Goal: Information Seeking & Learning: Learn about a topic

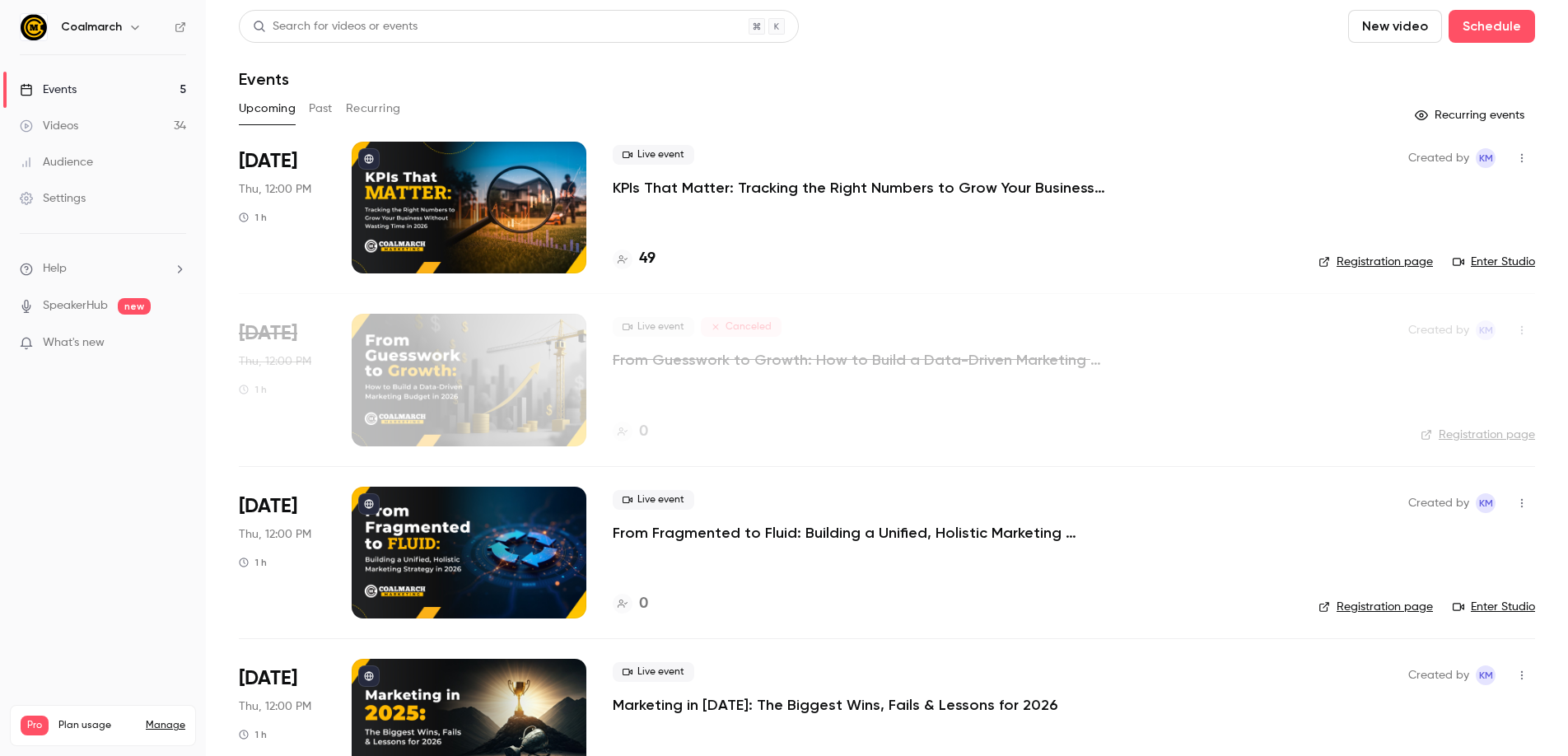
click at [76, 128] on div "Videos" at bounding box center [49, 125] width 59 height 16
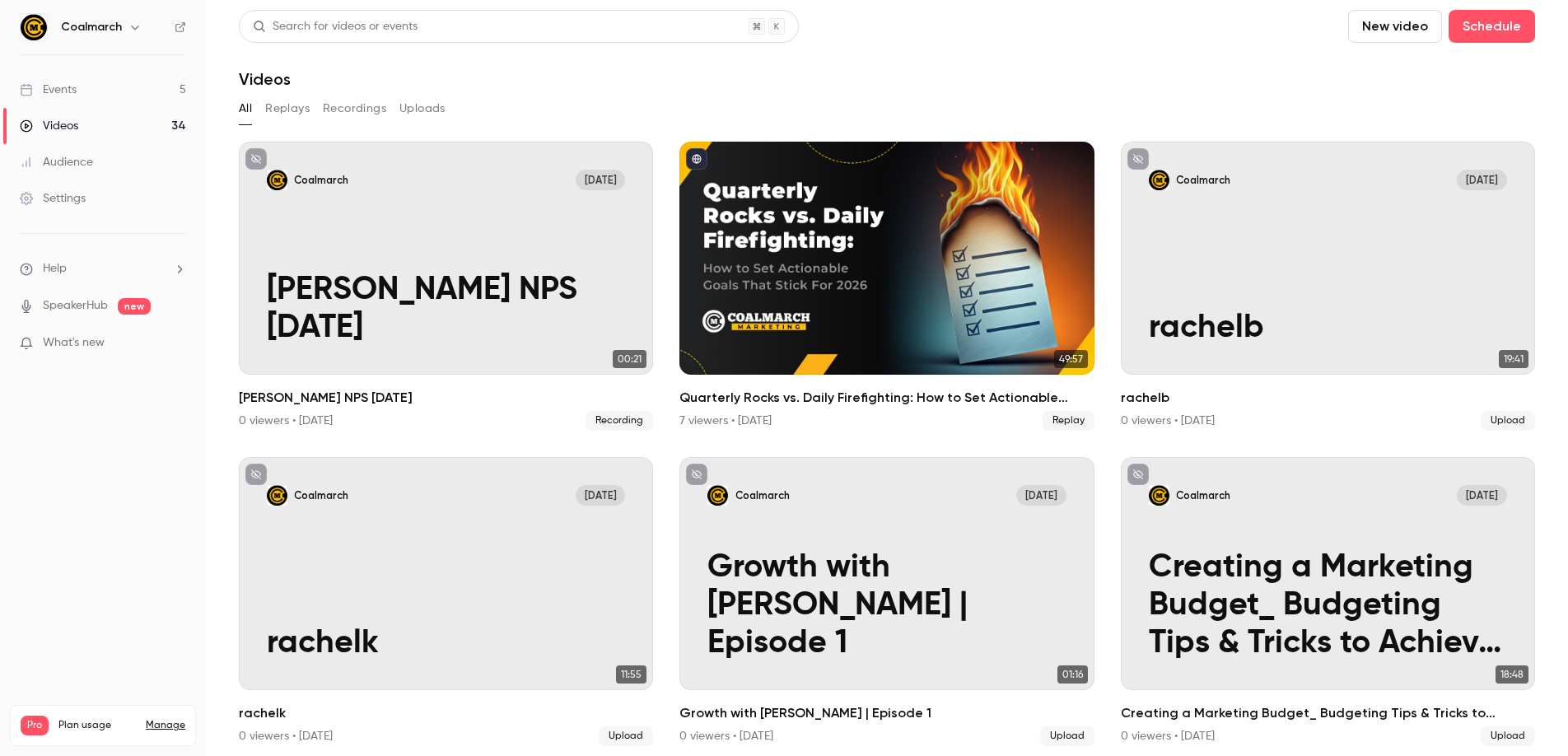
click at [346, 108] on button "Recordings" at bounding box center [354, 109] width 63 height 27
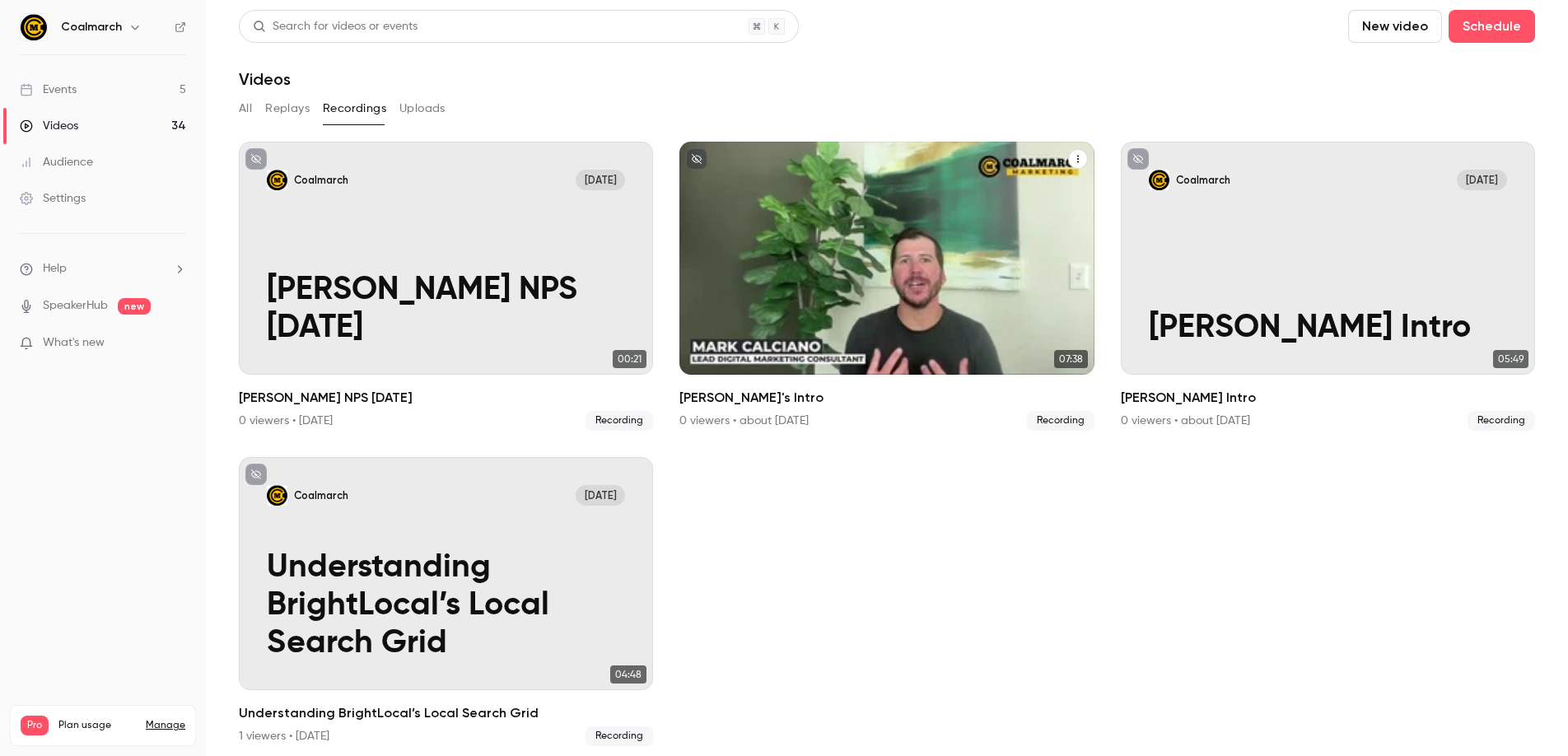
click at [878, 202] on div "Coalmarch Aug 25 Mark's Intro" at bounding box center [886, 258] width 414 height 233
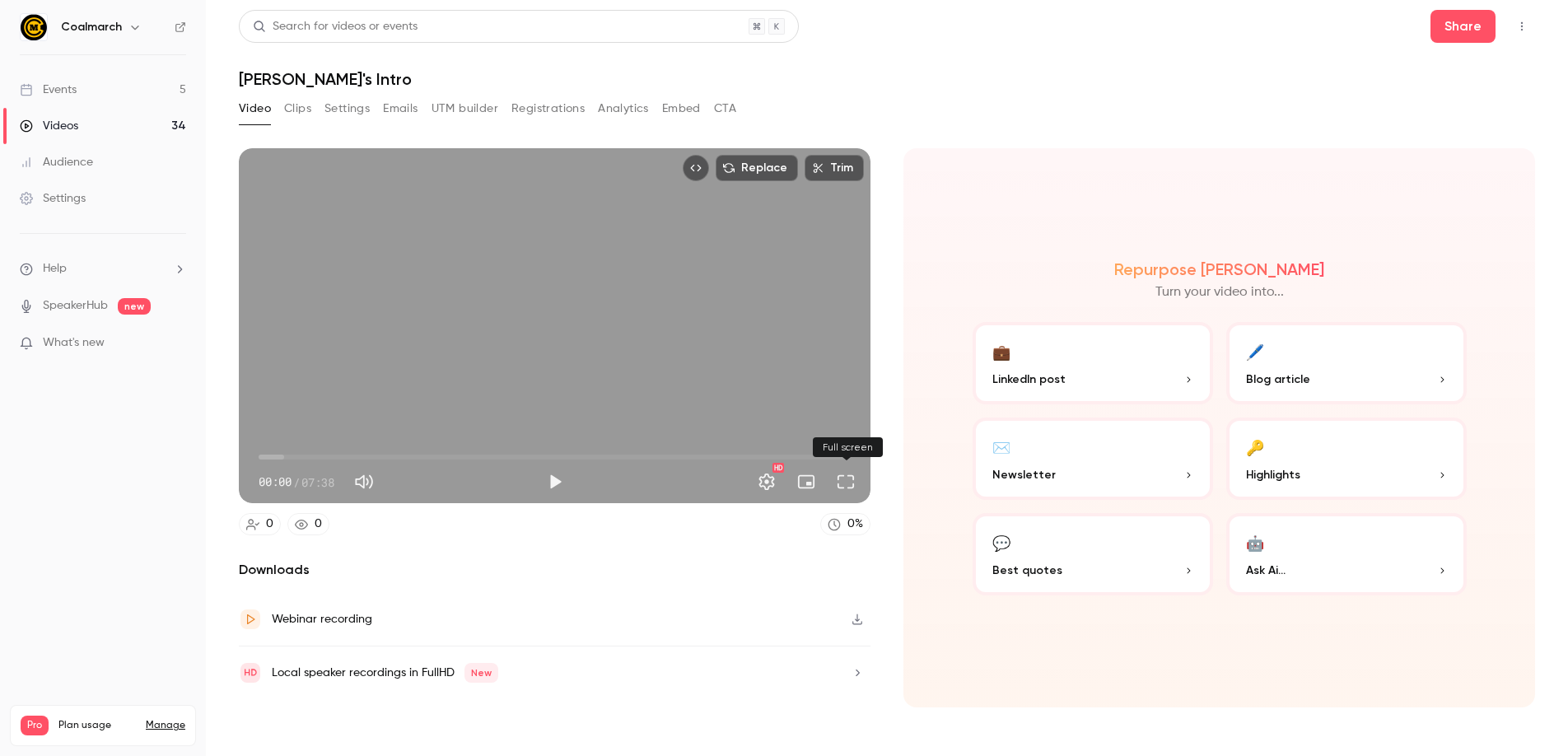
click at [844, 478] on button "Full screen" at bounding box center [846, 482] width 33 height 33
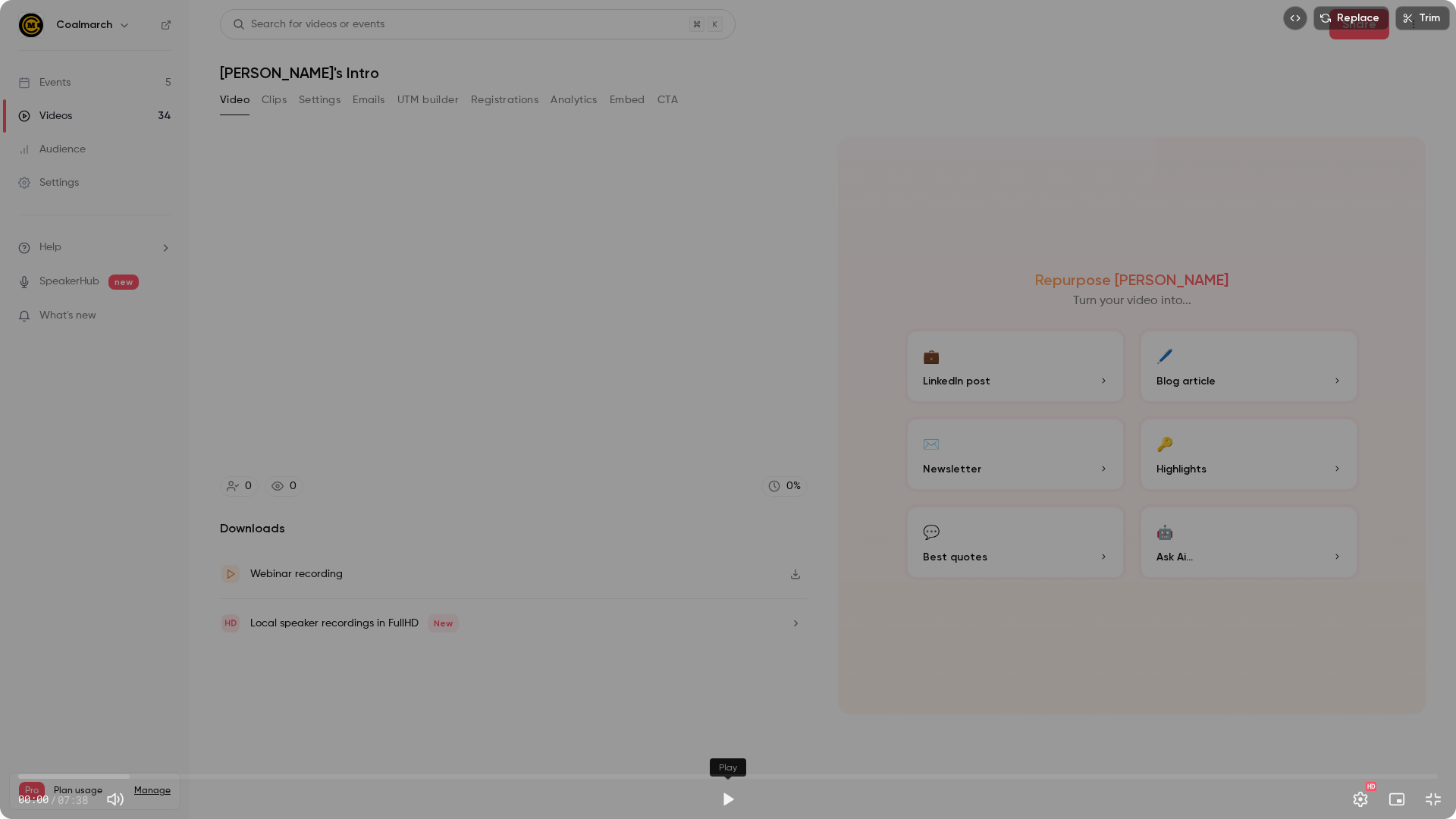
click at [731, 695] on button "Play" at bounding box center [728, 799] width 30 height 30
click at [207, 695] on span "01:00" at bounding box center [728, 776] width 1420 height 25
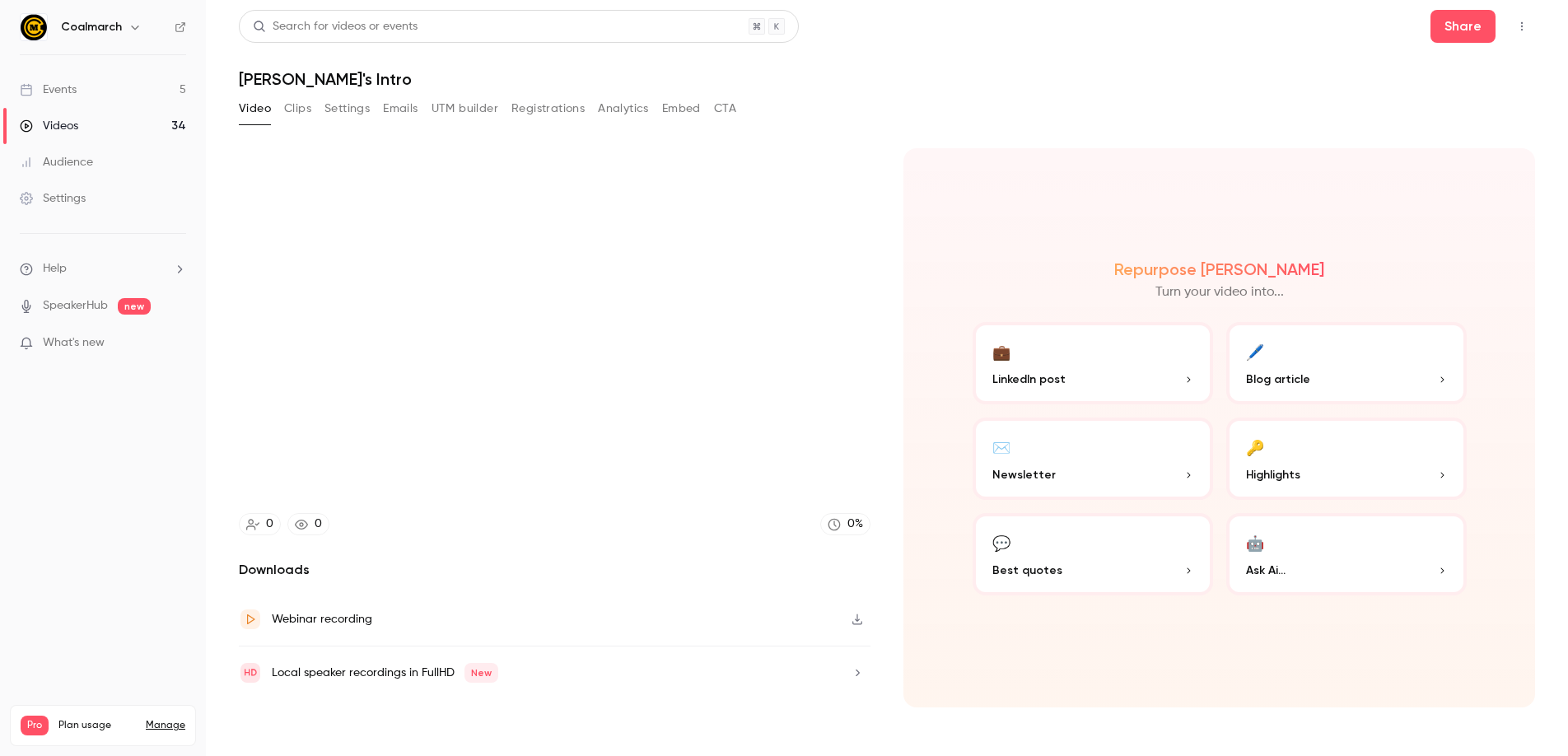
type input "****"
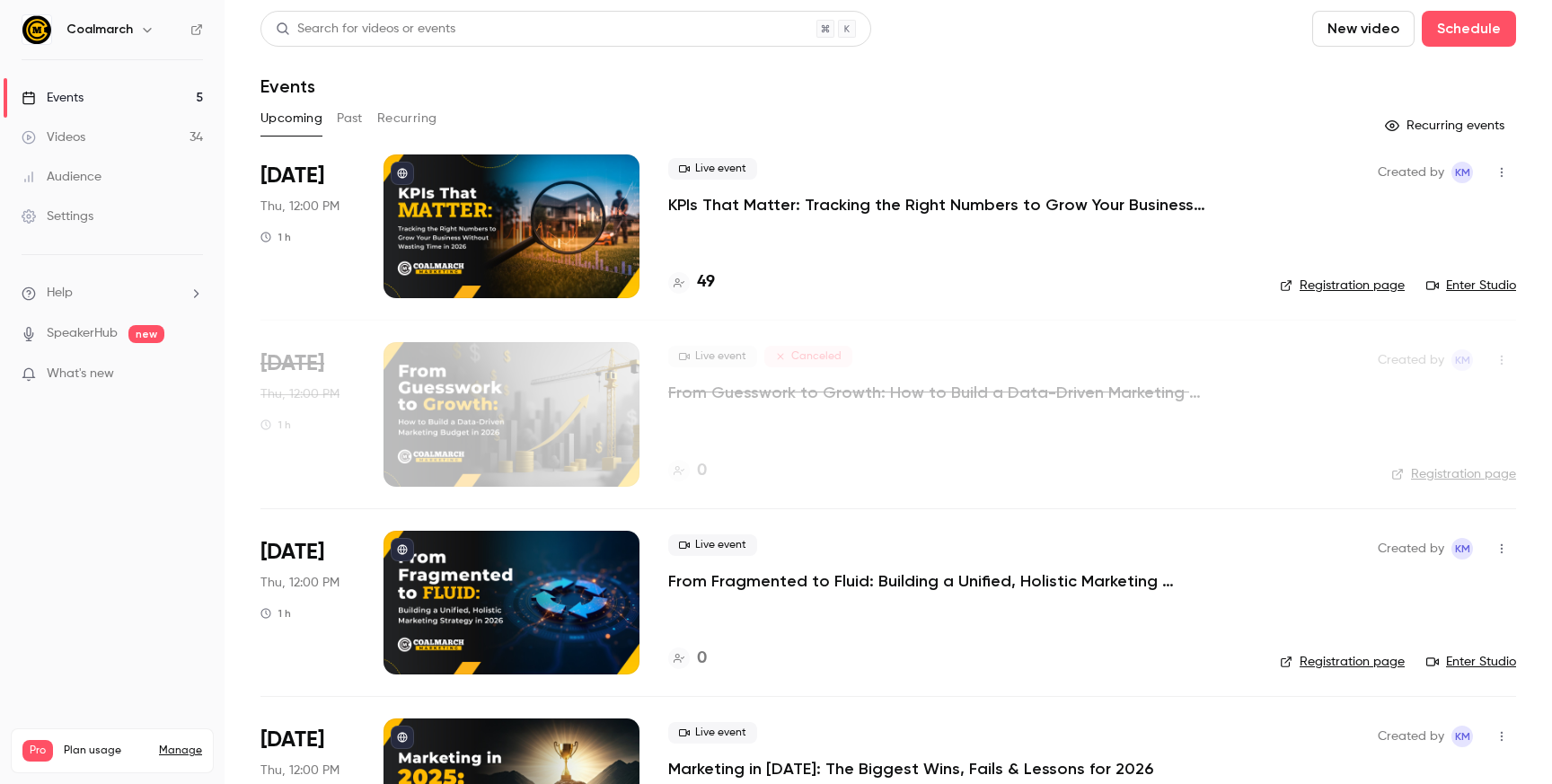
click at [783, 204] on p "KPIs That Matter: Tracking the Right Numbers to Grow Your Business Without Wast…" at bounding box center [937, 204] width 539 height 22
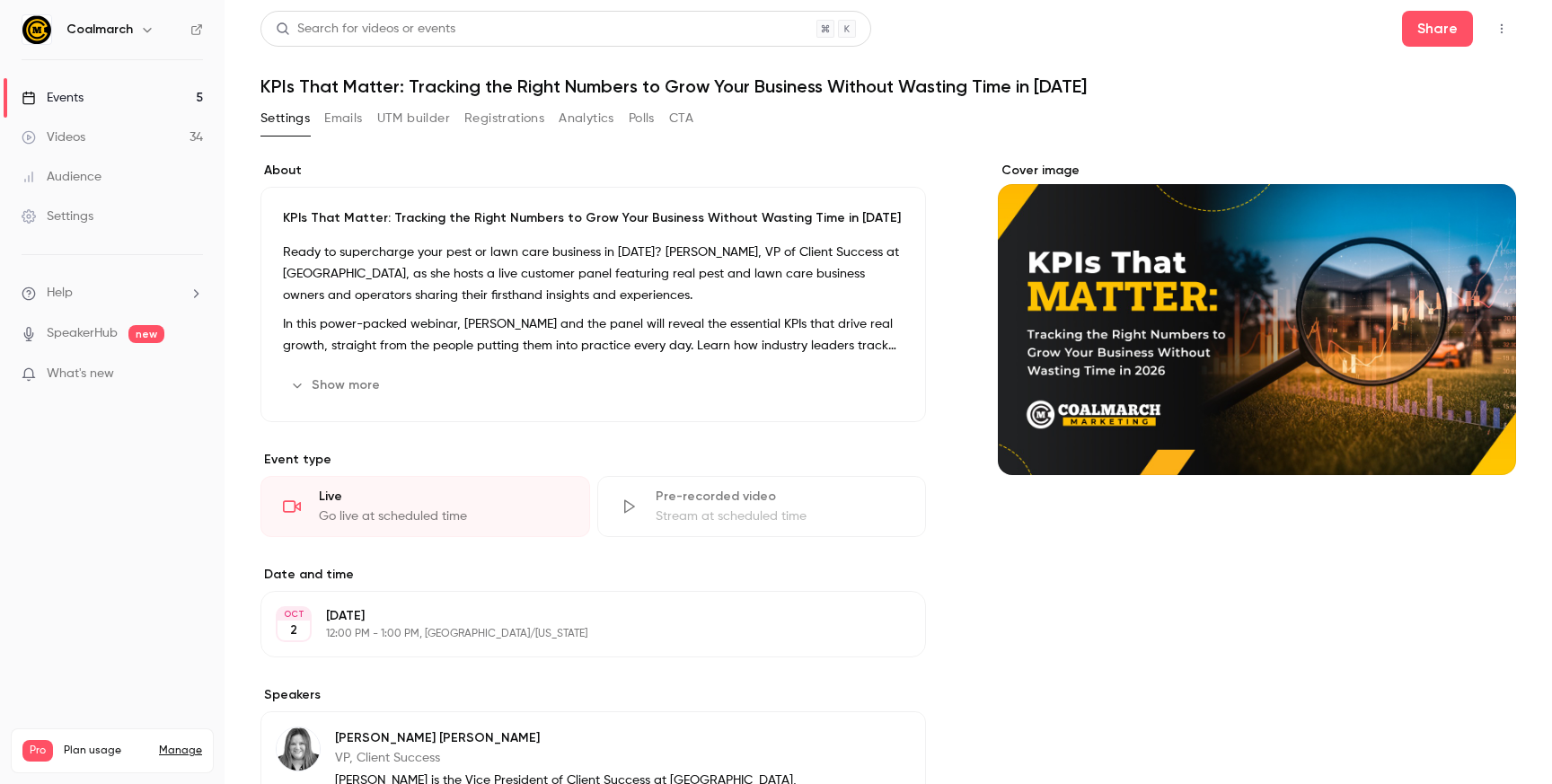
click at [285, 120] on button "Settings" at bounding box center [285, 119] width 49 height 29
click at [105, 96] on link "Events 5" at bounding box center [112, 98] width 225 height 40
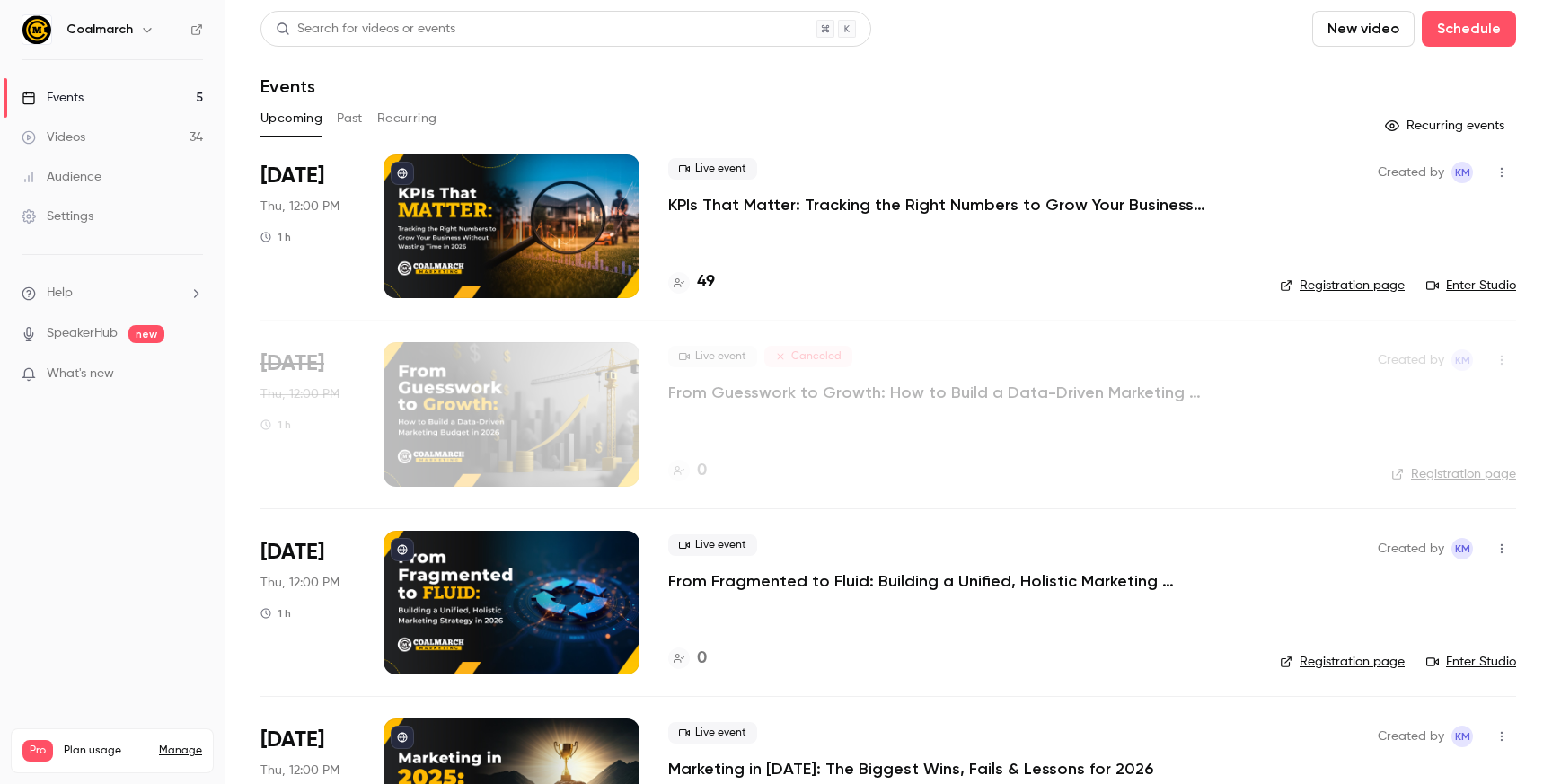
click at [1484, 285] on link "Enter Studio" at bounding box center [1470, 285] width 89 height 18
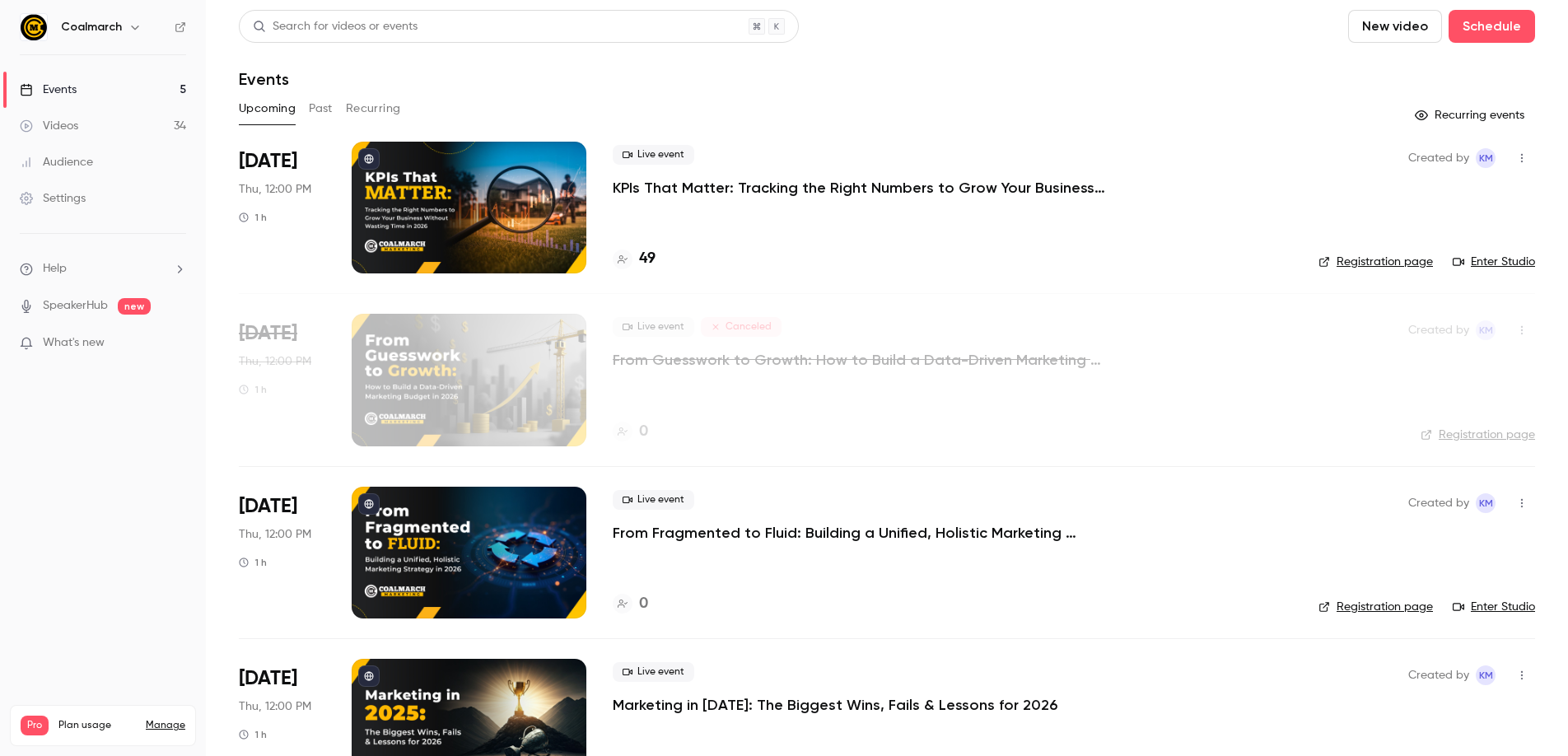
click at [711, 535] on p "From Fragmented to Fluid: Building a Unified, Holistic Marketing Strategy in [D…" at bounding box center [860, 532] width 494 height 20
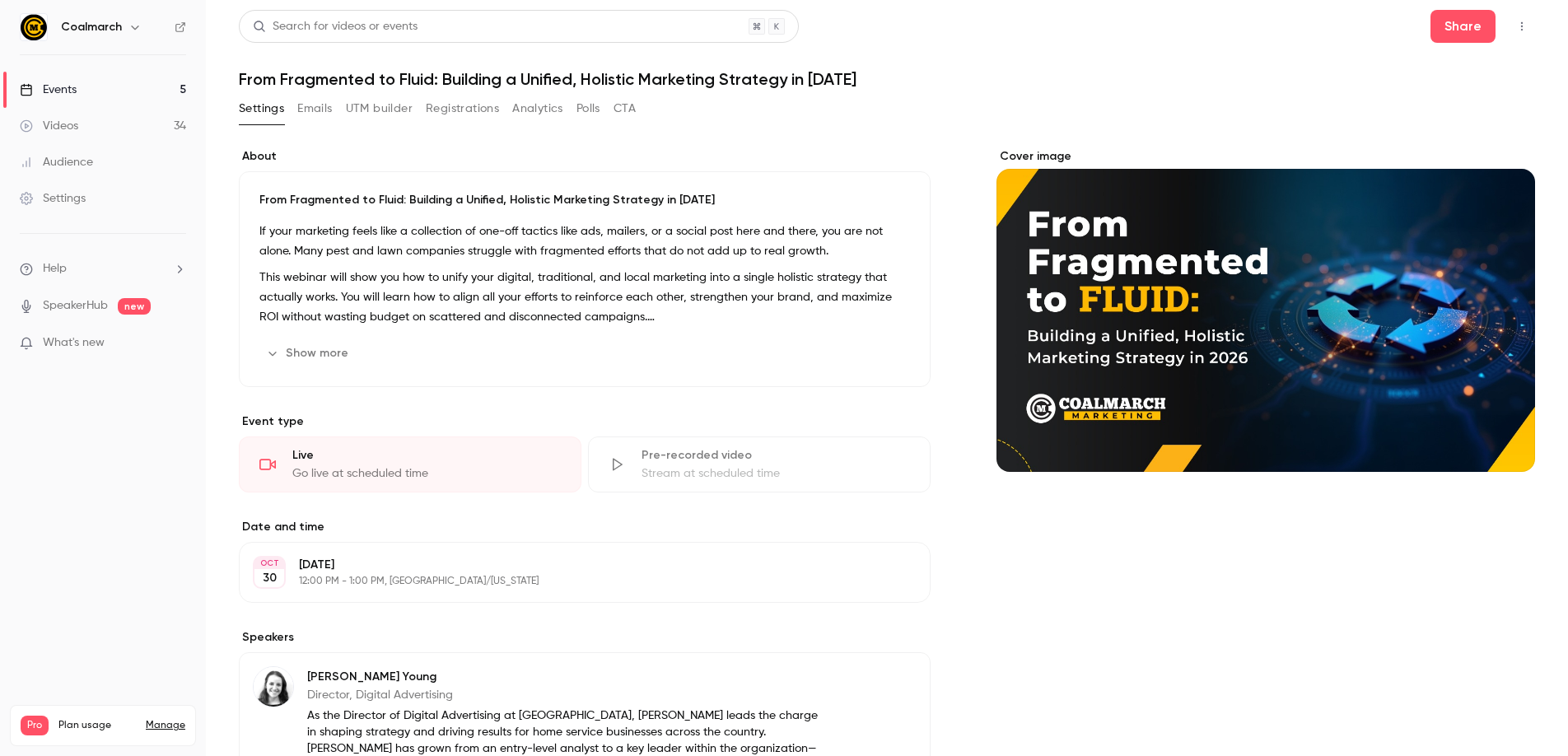
click at [81, 88] on link "Events 5" at bounding box center [103, 90] width 206 height 36
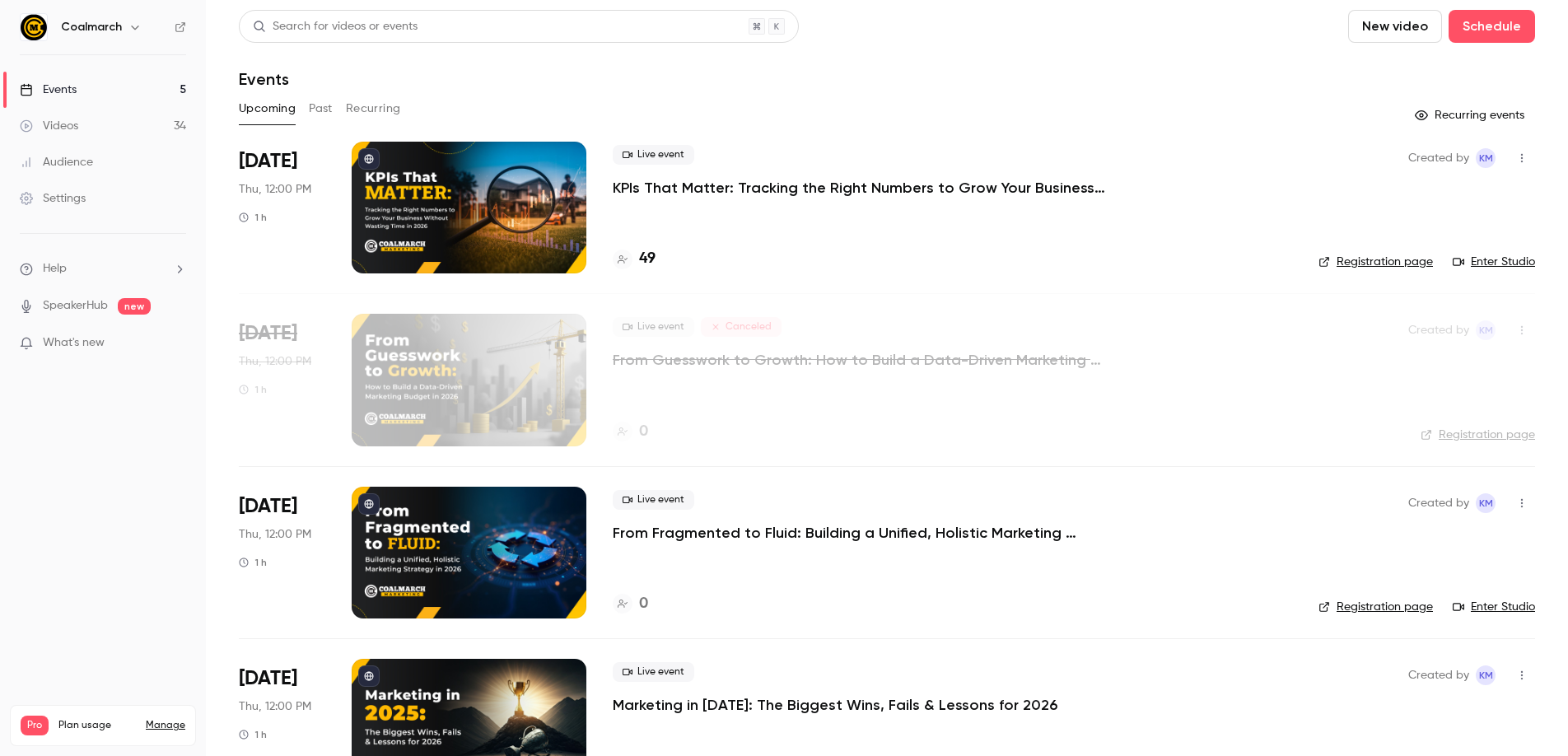
click at [1397, 613] on link "Registration page" at bounding box center [1376, 607] width 115 height 16
click at [142, 505] on nav "Coalmarch Events 5 Videos 34 Audience Settings Help SpeakerHub new What's new P…" at bounding box center [103, 378] width 206 height 756
